Goal: Information Seeking & Learning: Find specific fact

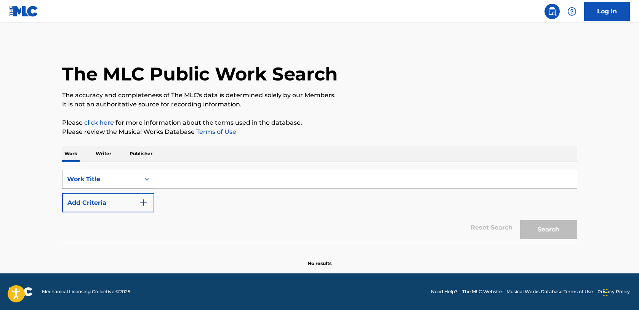
click at [121, 177] on div "Work Title" at bounding box center [101, 178] width 69 height 9
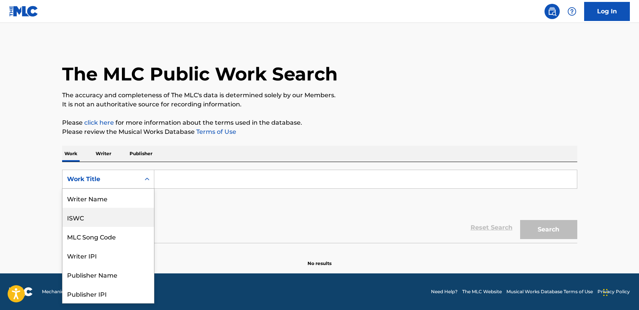
click at [93, 216] on div "ISWC" at bounding box center [107, 217] width 91 height 19
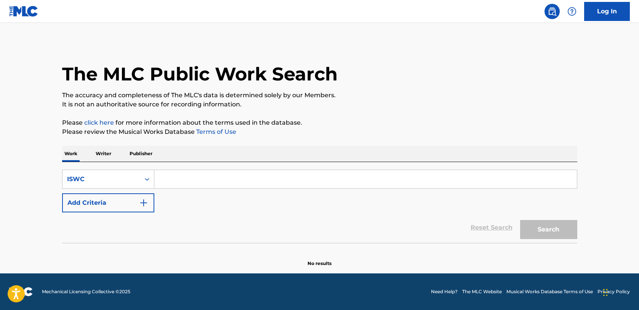
click at [217, 162] on div "SearchWithCriteria91b282ad-c9dc-4af7-8d70-4a3a3a1e490b ISWC Add Criteria Reset …" at bounding box center [319, 202] width 515 height 81
click at [206, 178] on input "Search Form" at bounding box center [365, 179] width 422 height 18
paste input "T0002668689"
type input "T0002668689"
click at [528, 230] on button "Search" at bounding box center [548, 229] width 57 height 19
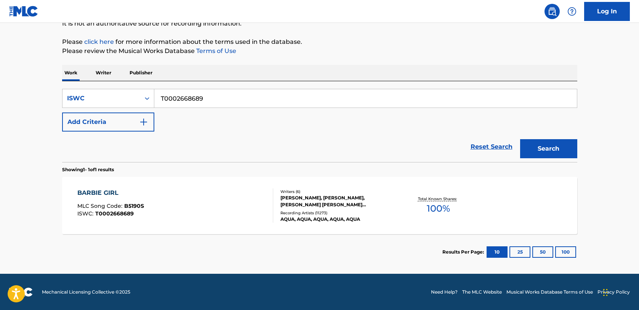
scroll to position [81, 0]
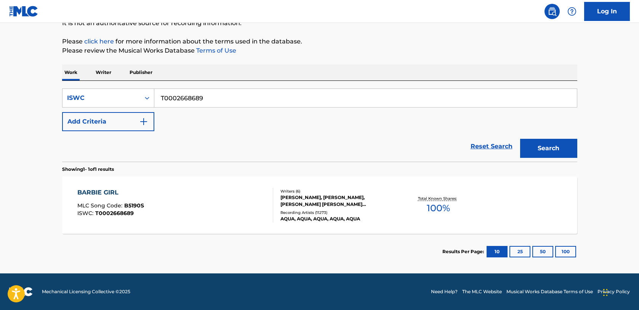
click at [102, 193] on div "BARBIE GIRL" at bounding box center [110, 192] width 67 height 9
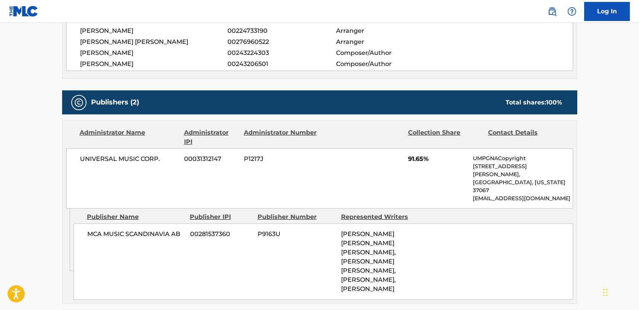
scroll to position [1295, 0]
